Goal: Transaction & Acquisition: Download file/media

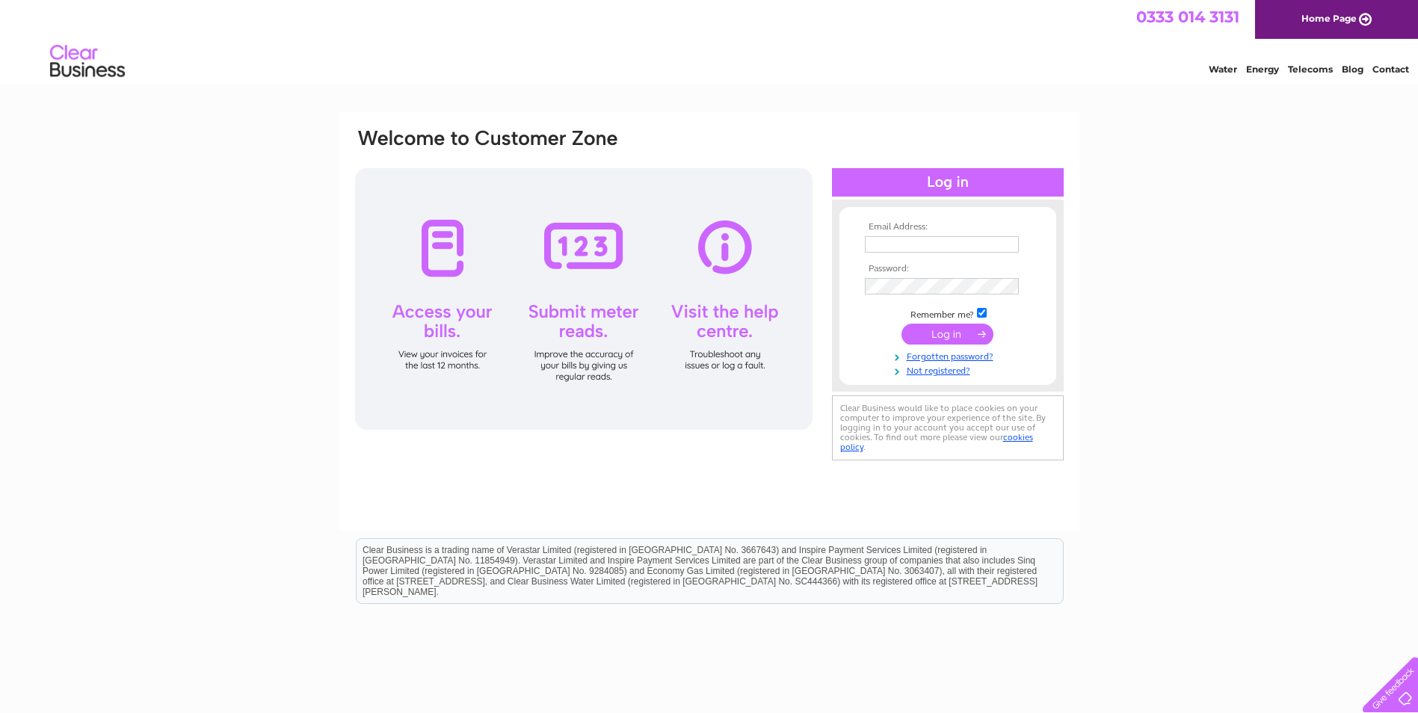
type input "accounts@zanres.co.uk"
drag, startPoint x: 921, startPoint y: 344, endPoint x: 835, endPoint y: 335, distance: 86.4
click at [922, 344] on input "submit" at bounding box center [947, 334] width 92 height 21
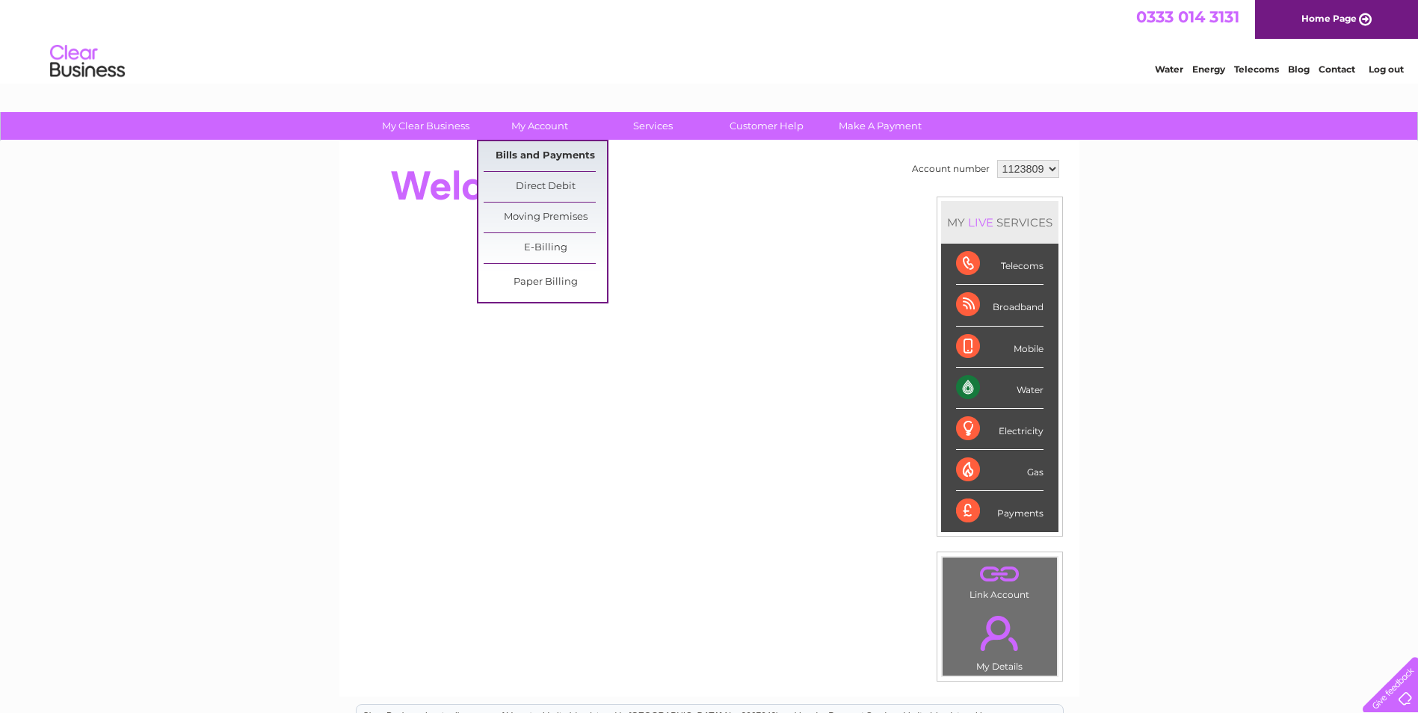
click at [559, 154] on link "Bills and Payments" at bounding box center [545, 156] width 123 height 30
click at [580, 150] on link "Bills and Payments" at bounding box center [545, 156] width 123 height 30
click at [583, 155] on link "Bills and Payments" at bounding box center [545, 156] width 123 height 30
click at [515, 152] on link "Bills and Payments" at bounding box center [545, 156] width 123 height 30
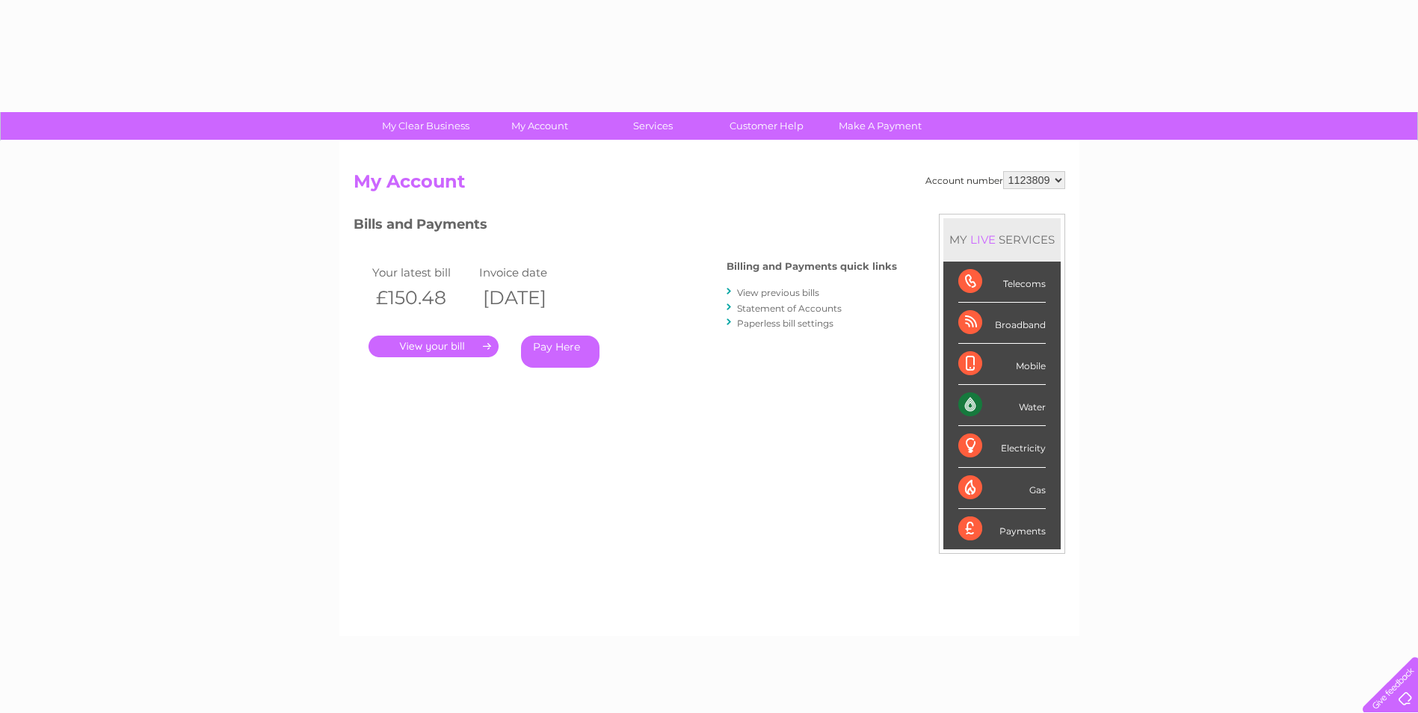
click at [457, 337] on link "." at bounding box center [433, 347] width 130 height 22
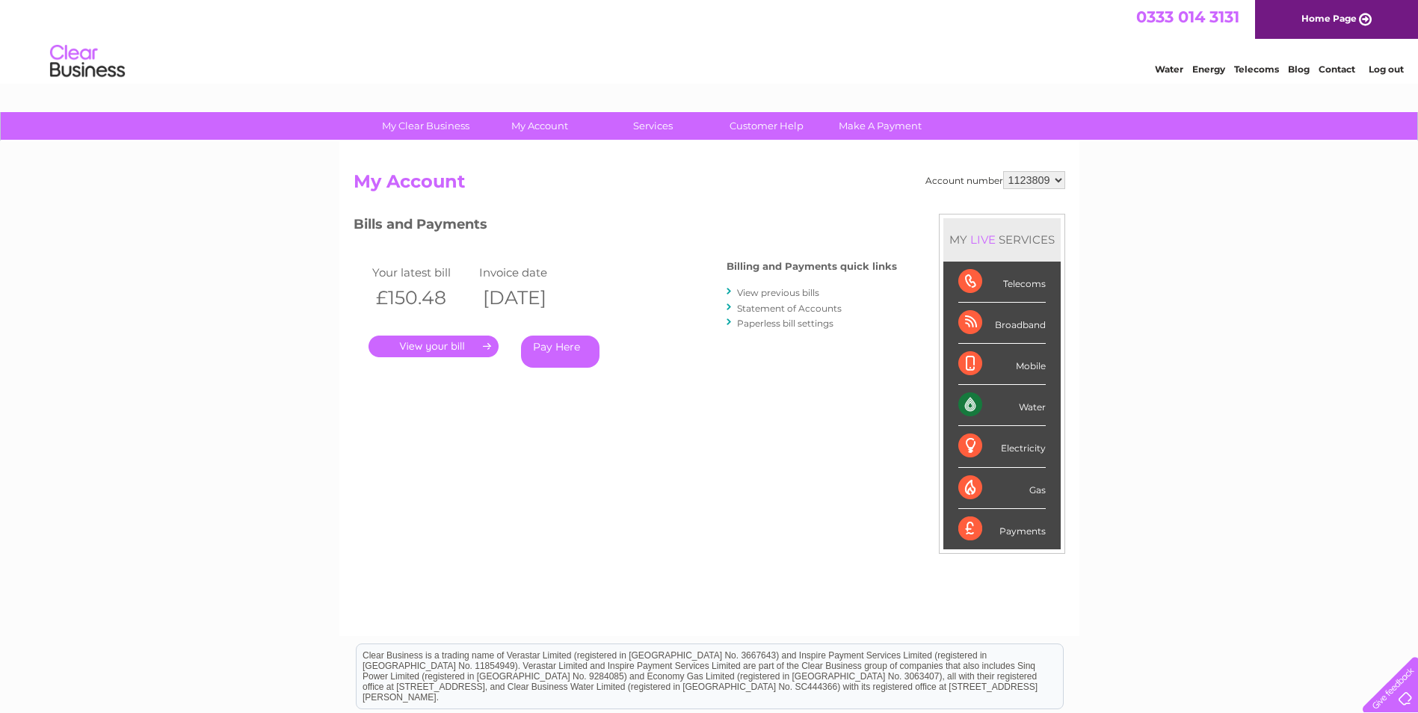
click at [484, 345] on link "." at bounding box center [433, 347] width 130 height 22
click at [460, 347] on link "." at bounding box center [433, 347] width 130 height 22
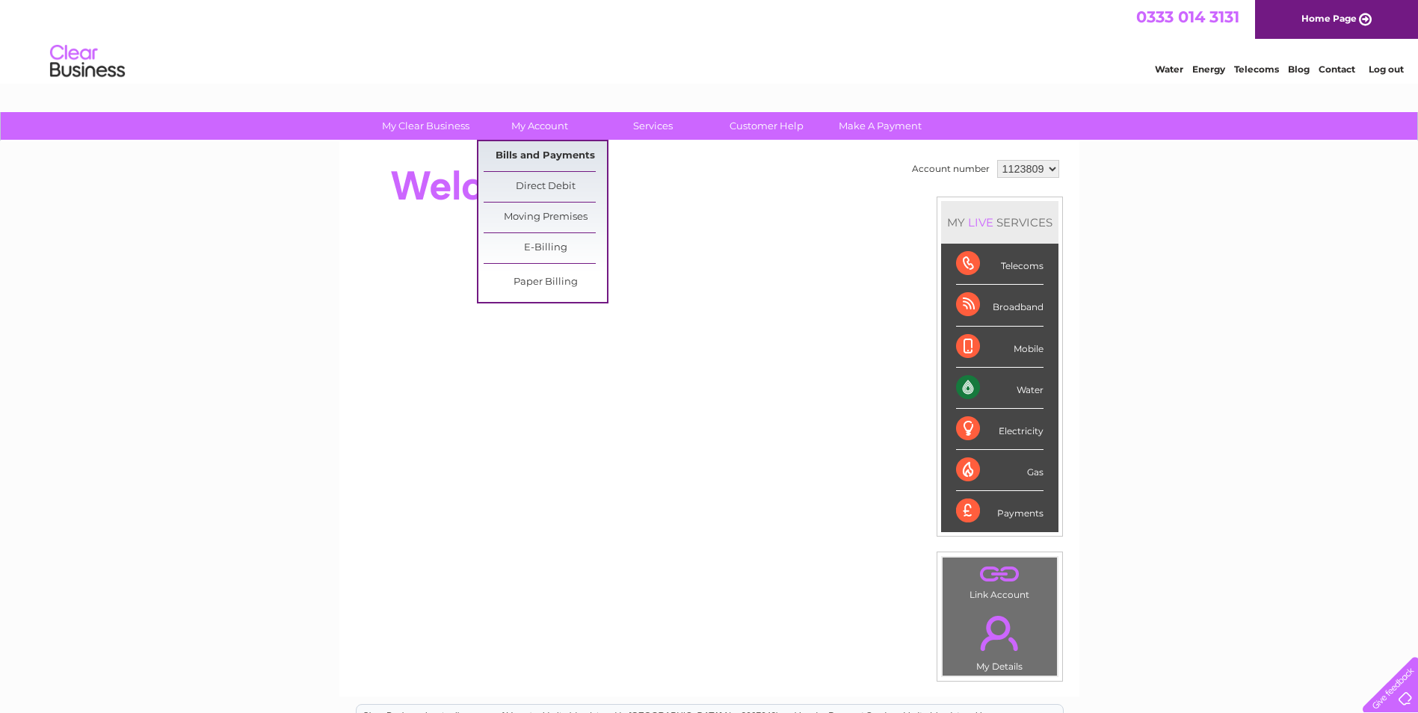
click at [546, 149] on link "Bills and Payments" at bounding box center [545, 156] width 123 height 30
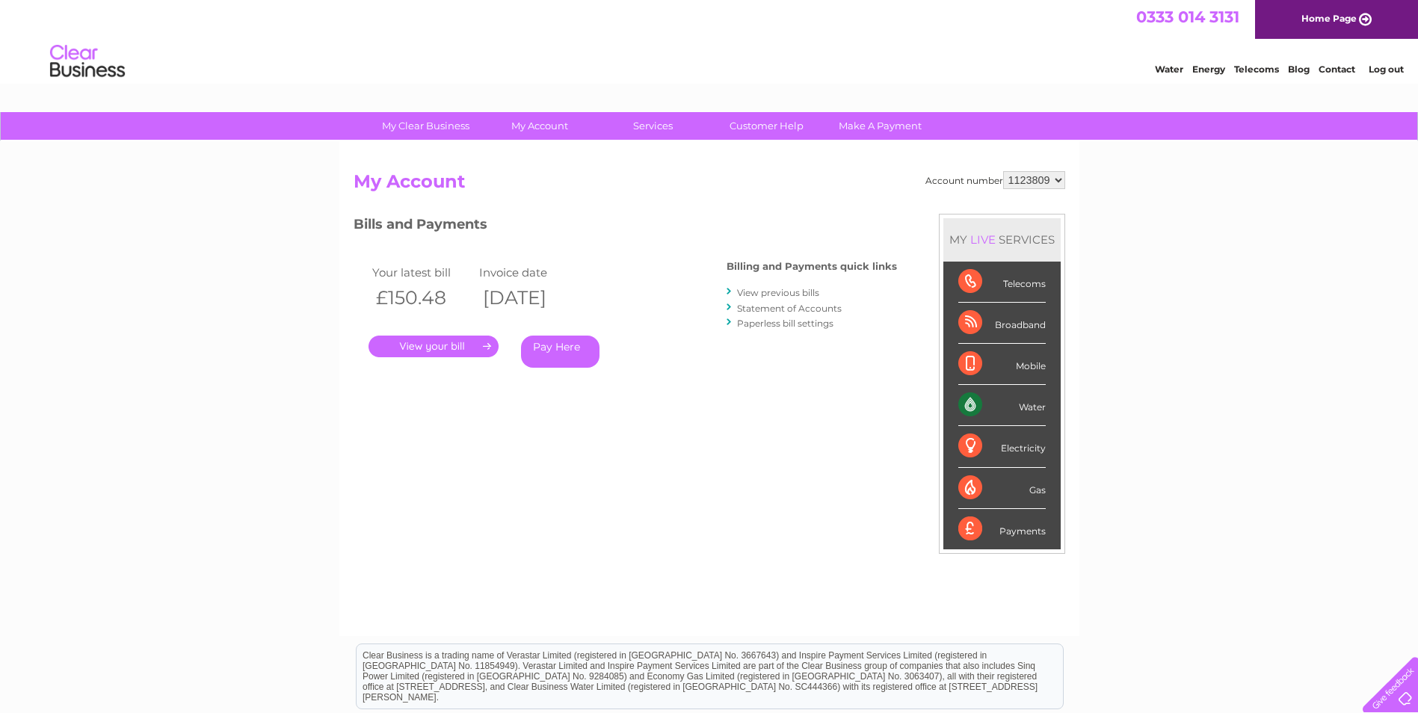
click at [480, 339] on link "." at bounding box center [433, 347] width 130 height 22
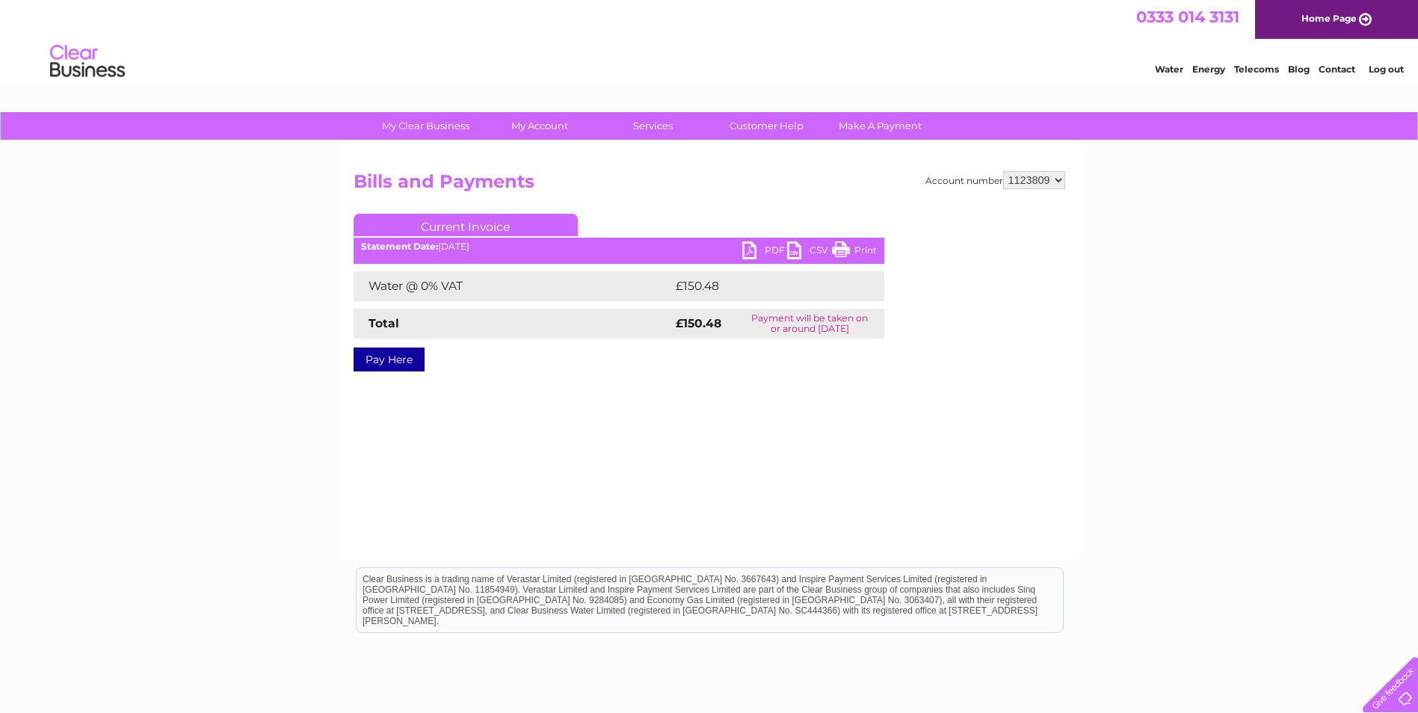
click at [743, 250] on link "PDF" at bounding box center [764, 252] width 45 height 22
click at [1016, 182] on select "1123809 1127826" at bounding box center [1034, 180] width 62 height 18
select select "1127826"
click at [1004, 171] on select "1123809 1127826" at bounding box center [1034, 180] width 62 height 18
click at [1040, 179] on select "1123809 1127826" at bounding box center [1034, 180] width 62 height 18
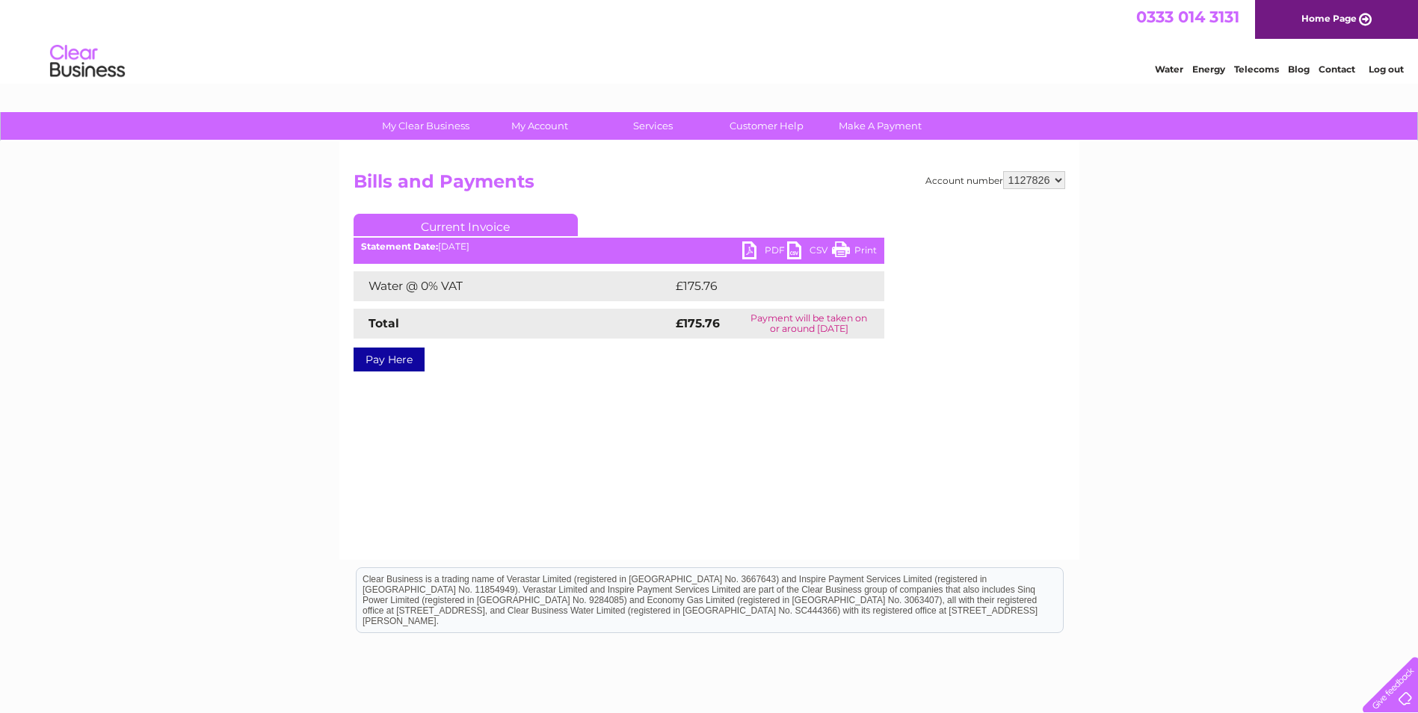
click at [770, 253] on link "PDF" at bounding box center [764, 252] width 45 height 22
